Goal: Task Accomplishment & Management: Manage account settings

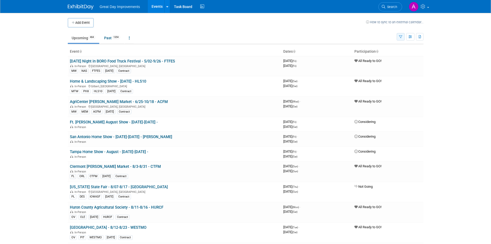
click at [402, 35] on button "button" at bounding box center [401, 36] width 8 height 7
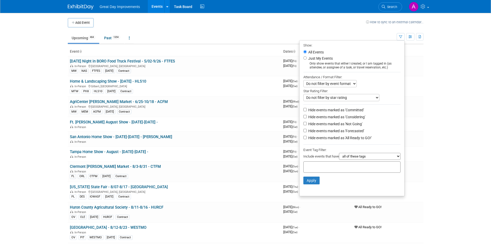
click at [329, 168] on input "text" at bounding box center [326, 165] width 41 height 5
type input "SE"
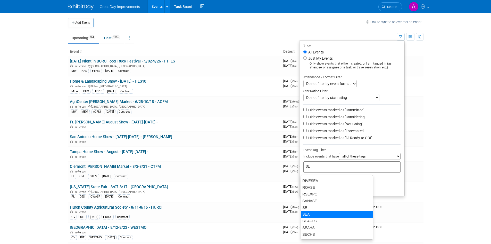
scroll to position [155, 0]
click at [308, 217] on div "SE" at bounding box center [337, 219] width 72 height 7
type input "SE"
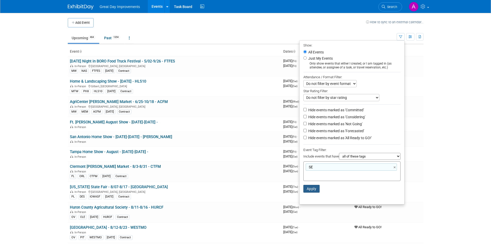
click at [307, 190] on button "Apply" at bounding box center [311, 189] width 17 height 8
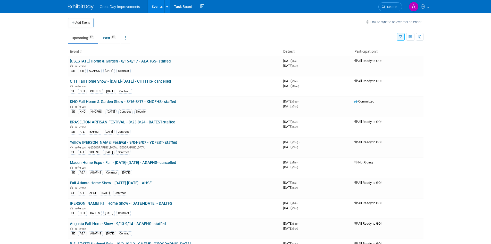
click at [153, 142] on link "Yellow [PERSON_NAME] Festival - 9/04-9/07 - YDFEST- staffed" at bounding box center [123, 142] width 107 height 5
click at [158, 60] on link "Alabama Home & Garden - 8/15-8/17 - ALAHGS- staffed" at bounding box center [120, 61] width 101 height 5
click at [138, 100] on link "KNO Fall Home & Garden Show - 8/16-8/17 - KNOFHS- staffed" at bounding box center [123, 101] width 106 height 5
click at [160, 124] on link "BRASELTON ARTISAN FESTIVAL - 8/23-8/24 - BAFEST-staffed" at bounding box center [122, 122] width 105 height 5
click at [121, 141] on link "Yellow Daisey Festival - 9/04-9/07 - YDFEST- staffed" at bounding box center [123, 142] width 107 height 5
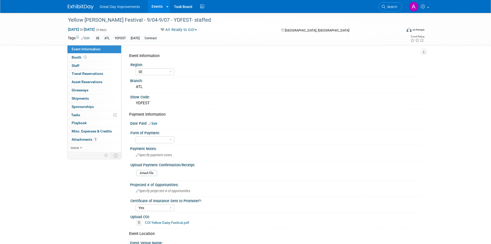
select select "SE"
select select "Yes"
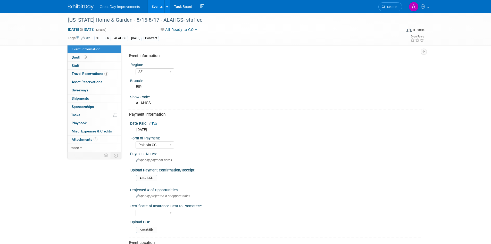
select select "SE"
select select "Paid via CC"
click at [198, 19] on div "[US_STATE] Home & Garden - 8/15-8/17 - ALAHGS- staffed" at bounding box center [230, 19] width 328 height 9
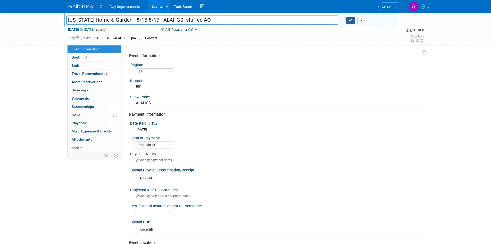
type input "Alabama Home & Garden - 8/15-8/17 - ALAHGS- staffed AO"
click at [348, 20] on button "button" at bounding box center [350, 20] width 9 height 7
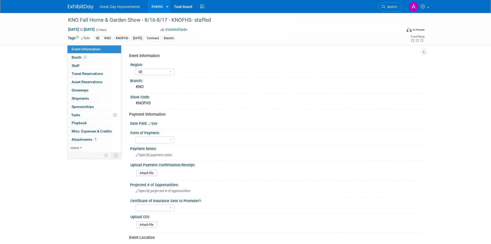
select select "SE"
click at [186, 19] on div "KNO Fall Home & Garden Show - 8/16-8/17 - KNOFHS- staffed" at bounding box center [230, 19] width 328 height 9
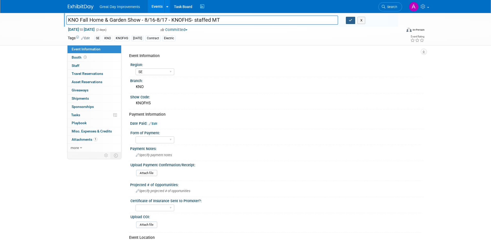
type input "KNO Fall Home & Garden Show - 8/16-8/17 - KNOFHS- staffed MT"
click at [349, 19] on icon "button" at bounding box center [351, 20] width 4 height 3
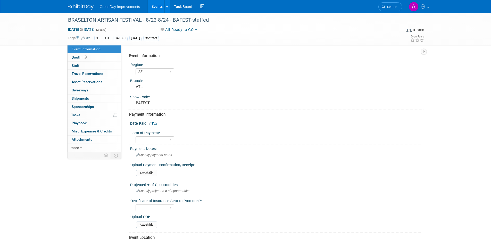
select select "SE"
click at [186, 19] on div "BRASELTON ARTISAN FESTIVAL - 8/23-8/24 - BAFEST-staffed" at bounding box center [230, 19] width 328 height 9
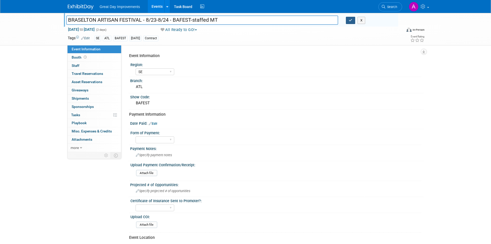
type input "BRASELTON ARTISAN FESTIVAL - 8/23-8/24 - BAFEST-staffed MT"
click at [350, 20] on icon "button" at bounding box center [351, 20] width 4 height 3
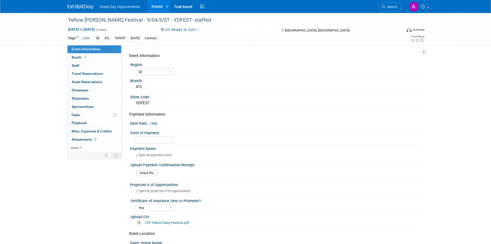
select select "SE"
select select "Yes"
click at [181, 20] on div "Yellow [PERSON_NAME] Festival - 9/04-9/07 - YDFEST- staffed" at bounding box center [230, 19] width 328 height 9
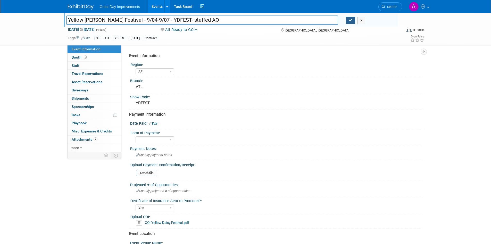
type input "Yellow [PERSON_NAME] Festival - 9/04-9/07 - YDFEST- staffed AO"
click at [353, 18] on button "button" at bounding box center [350, 20] width 9 height 7
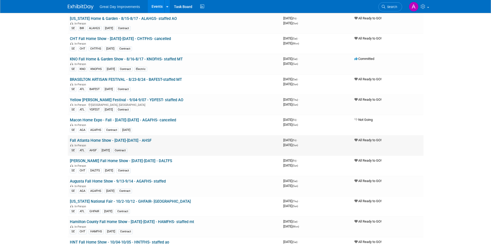
scroll to position [52, 0]
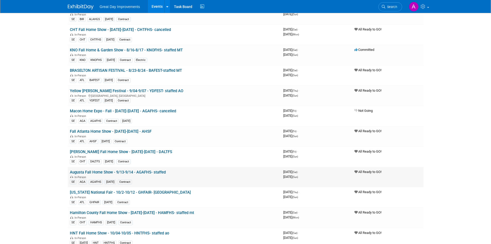
click at [144, 173] on link "Augusta Fall Home Show - 9/13-9/14 - AGAFHS- staffed" at bounding box center [118, 172] width 96 height 5
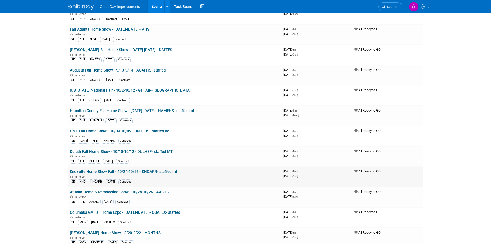
scroll to position [155, 0]
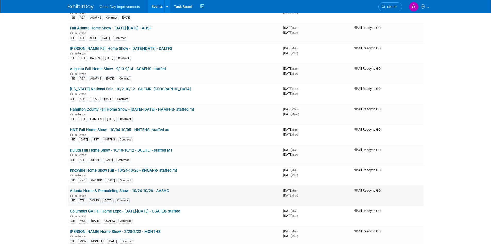
click at [165, 191] on link "Atlanta Home & Remodeling Show - 10/24-10/26 - AASHG" at bounding box center [119, 190] width 99 height 5
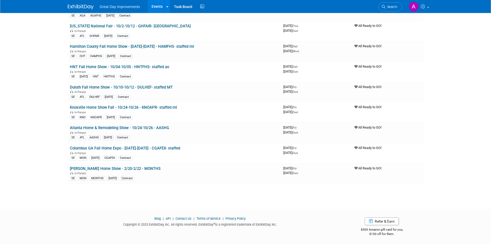
scroll to position [218, 0]
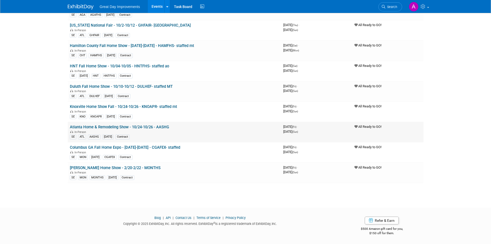
click at [140, 127] on link "Atlanta Home & Remodeling Show - 10/24-10/26 - AASHG" at bounding box center [119, 127] width 99 height 5
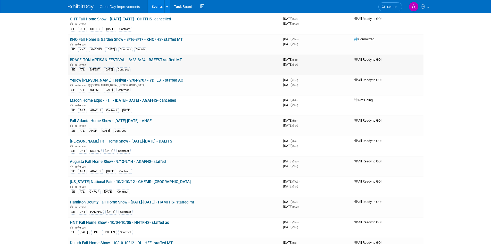
scroll to position [0, 0]
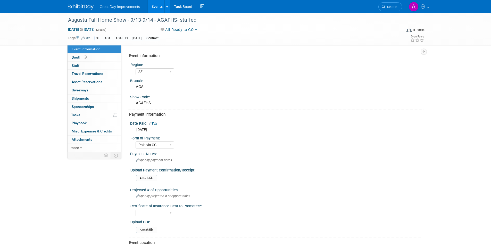
select select "SE"
select select "Paid via CC"
click at [199, 20] on div "Augusta Fall Home Show - 9/13-9/14 - AGAFHS- staffed" at bounding box center [230, 19] width 328 height 9
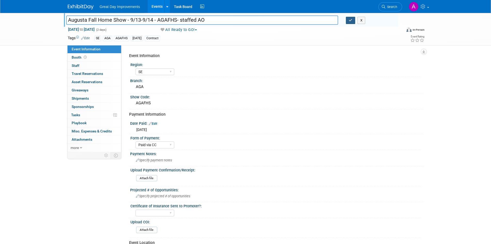
type input "Augusta Fall Home Show - 9/13-9/14 - AGAFHS- staffed AO"
click at [350, 19] on icon "button" at bounding box center [351, 20] width 4 height 3
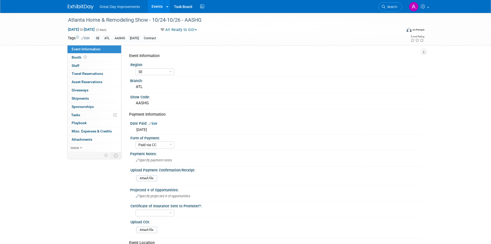
select select "SE"
select select "Paid via CC"
click at [218, 18] on div "Atlanta Home & Remodeling Show - 10/24-10/26 - AASHG" at bounding box center [230, 19] width 328 height 9
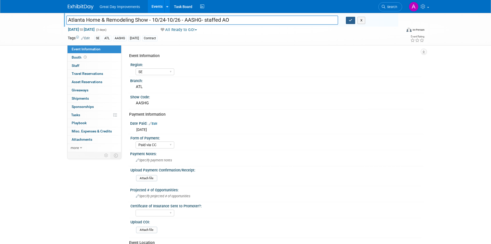
type input "Atlanta Home & Remodeling Show - 10/24-10/26 - AASHG- staffed AO"
click at [349, 19] on icon "button" at bounding box center [351, 20] width 4 height 3
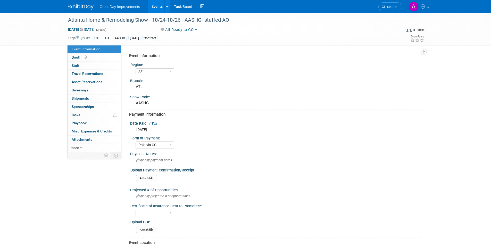
select select "SE"
select select "Paid via CC"
click at [168, 22] on div "Atlanta Home & Remodeling Show - 10/24-10/26 - AASHG- staffed AO" at bounding box center [230, 19] width 328 height 9
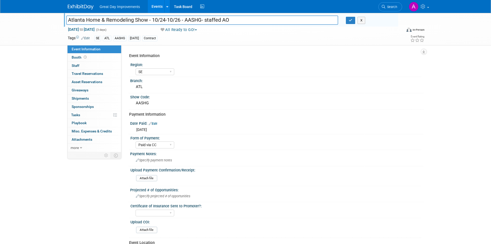
click at [152, 20] on input "Atlanta Home & Remodeling Show - 10/24-10/26 - AASHG- staffed AO" at bounding box center [202, 19] width 272 height 9
drag, startPoint x: 147, startPoint y: 20, endPoint x: 68, endPoint y: 23, distance: 78.9
click at [68, 23] on input "Atlanta Home & Remodeling Show - 10/24-10/26 - AASHG- staffed AO" at bounding box center [202, 19] width 272 height 9
drag, startPoint x: 218, startPoint y: 21, endPoint x: 225, endPoint y: 20, distance: 6.3
click at [218, 21] on input "Atlanta Home & Remodeling Show - 10/24-10/26 - AASHG- staffed AO" at bounding box center [202, 19] width 272 height 9
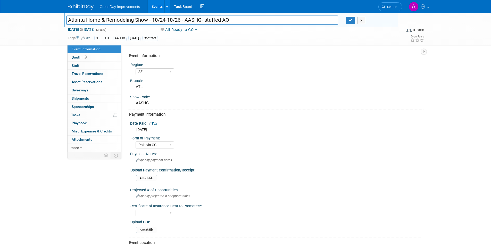
drag, startPoint x: 183, startPoint y: 20, endPoint x: 67, endPoint y: 25, distance: 116.6
click at [67, 25] on div "Atlanta Home & Remodeling Show - 10/24-10/26 - AASHG- staffed AO Atlanta Home &…" at bounding box center [232, 21] width 332 height 8
click at [284, 120] on div "Date Paid: Edit" at bounding box center [276, 122] width 293 height 7
click at [353, 19] on button "button" at bounding box center [350, 20] width 9 height 7
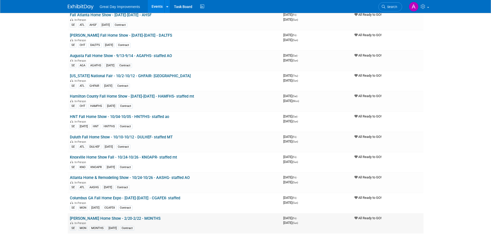
scroll to position [218, 0]
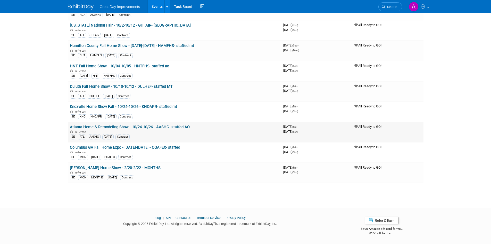
click at [153, 127] on link "Atlanta Home & Remodeling Show - 10/24-10/26 - AASHG- staffed AO" at bounding box center [130, 127] width 120 height 5
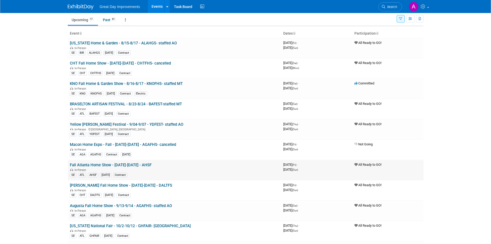
scroll to position [26, 0]
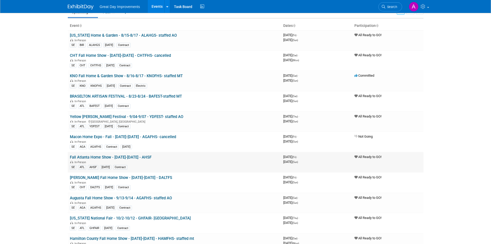
click at [138, 158] on link "Fall Atlanta Home Show - [DATE]-[DATE] - AHSF" at bounding box center [111, 157] width 82 height 5
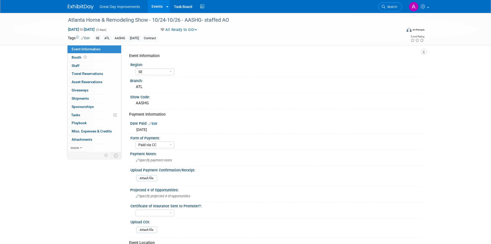
select select "SE"
select select "Paid via CC"
select select "SE"
select select "Paid via CC"
click at [174, 20] on div "Fall Atlanta Home Show - 9/5/25-9/7/25 - AHSF" at bounding box center [230, 19] width 328 height 9
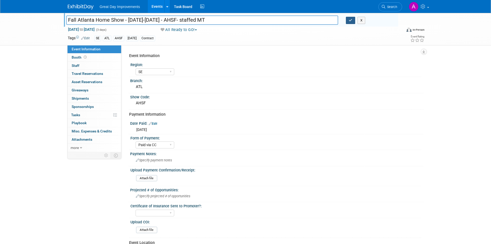
type input "Fall Atlanta Home Show - [DATE]-[DATE] - AHSF- staffed MT"
click at [348, 18] on button "button" at bounding box center [350, 20] width 9 height 7
